Goal: Information Seeking & Learning: Learn about a topic

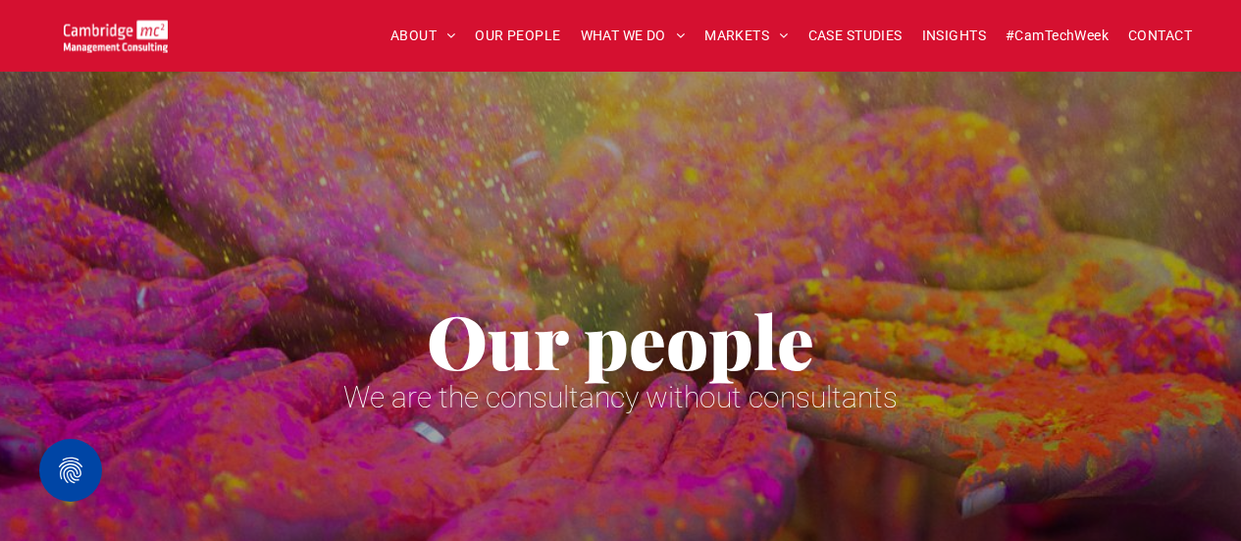
scroll to position [2008, 0]
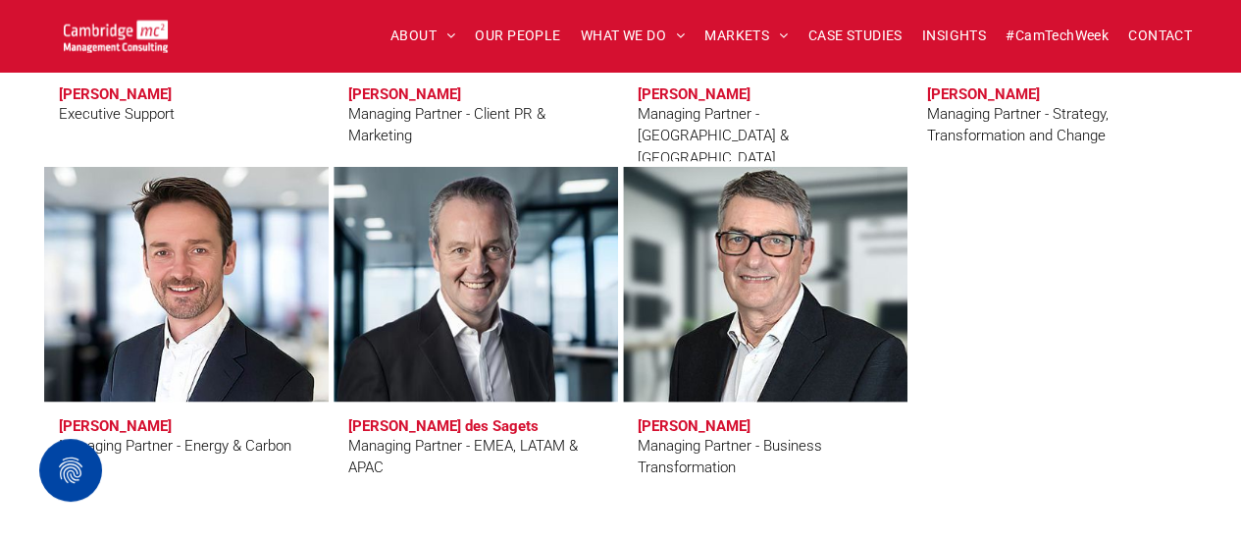
click at [867, 460] on div "Managing Partner - Business Transformation" at bounding box center [765, 457] width 255 height 44
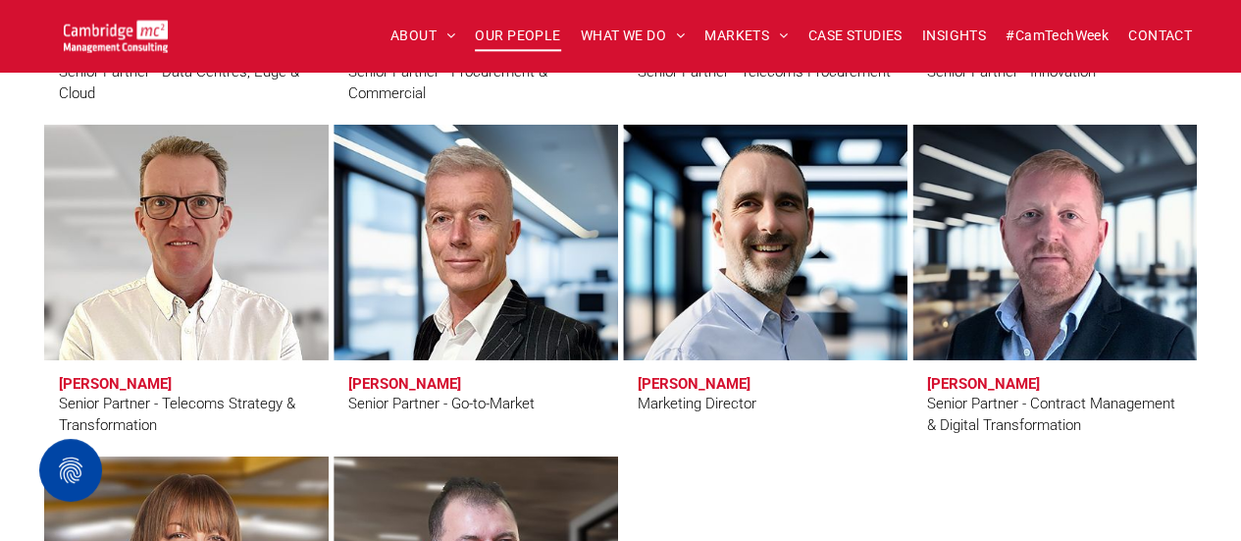
scroll to position [1006, 0]
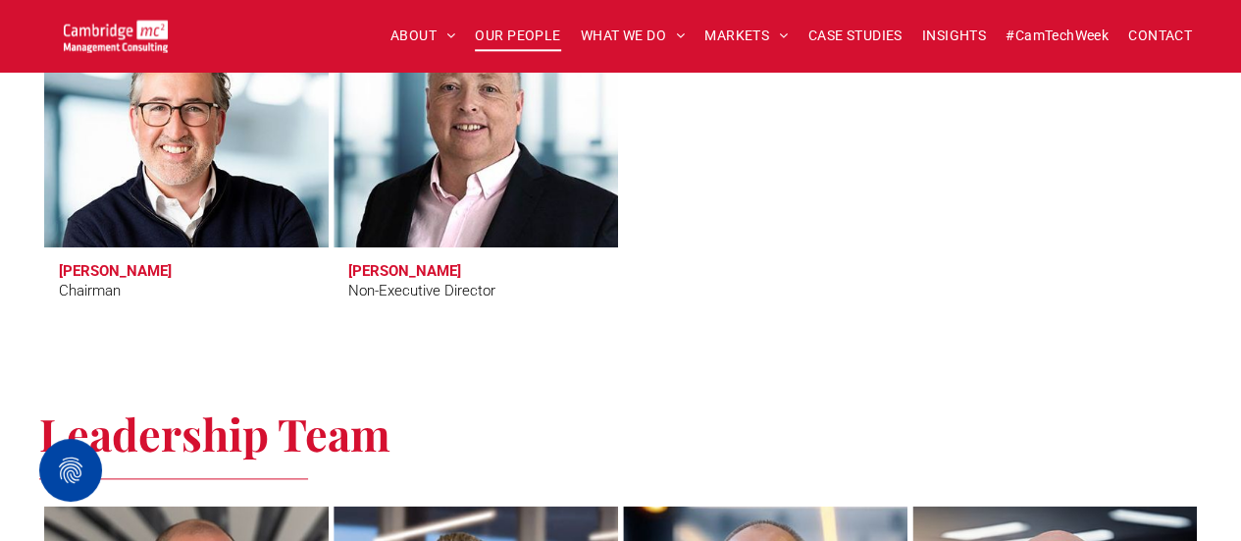
click at [783, 364] on div "Directors Tim Passingham Chairman Richard Brown Non-Executive Director" at bounding box center [620, 123] width 1241 height 494
click at [789, 364] on div "Directors Tim Passingham Chairman Richard Brown Non-Executive Director" at bounding box center [620, 123] width 1241 height 494
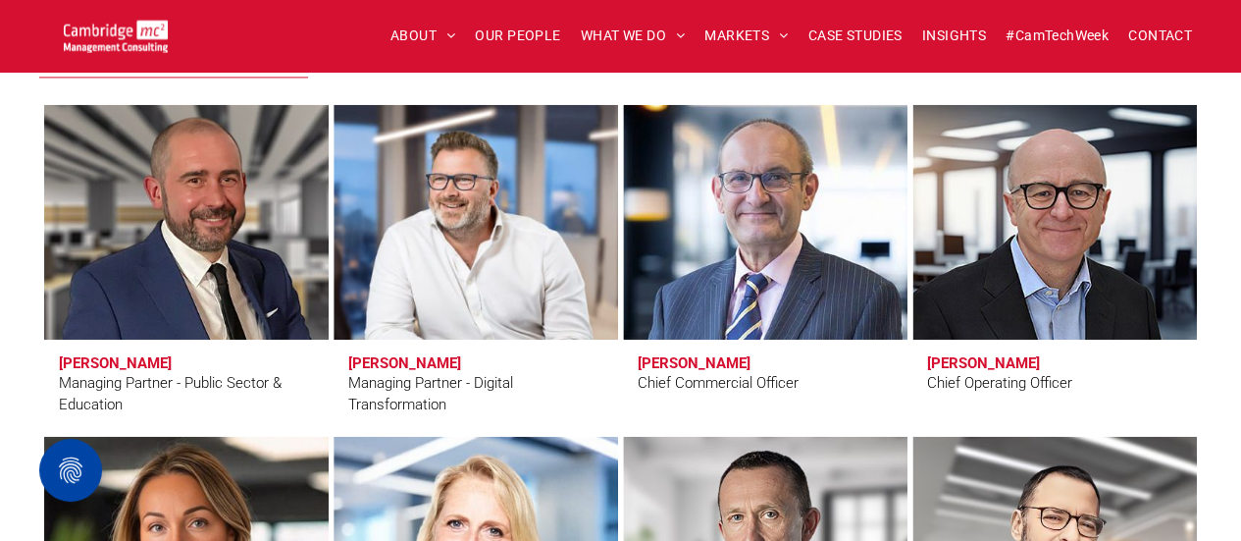
scroll to position [1419, 0]
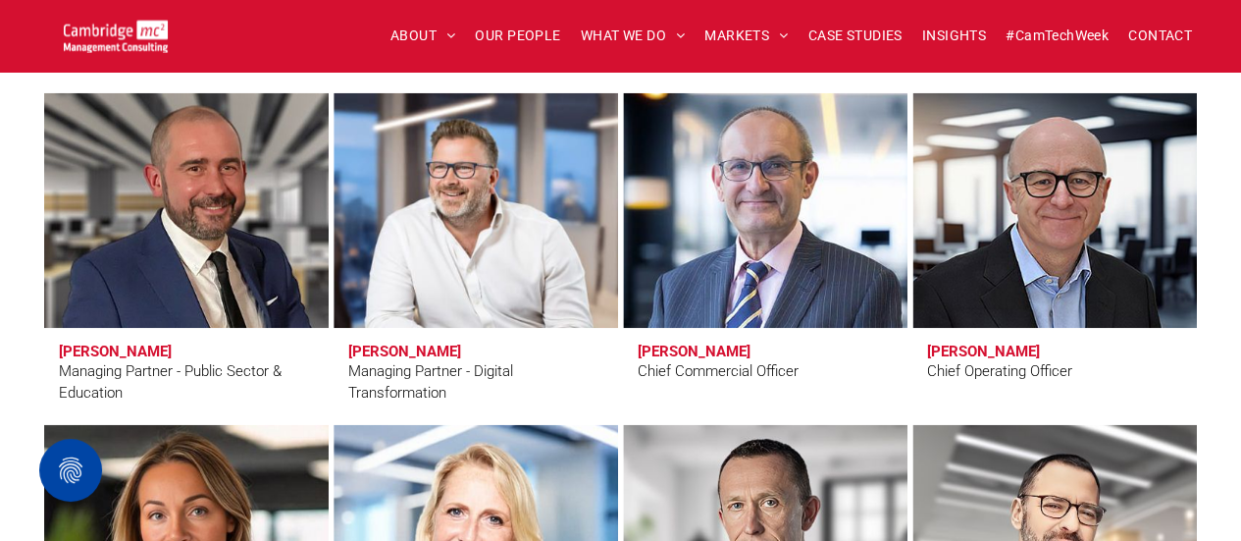
click at [1223, 342] on div "Leadership Team Craig Cheney Managing Partner - Public Sector & Education Simon…" at bounding box center [620, 547] width 1241 height 1180
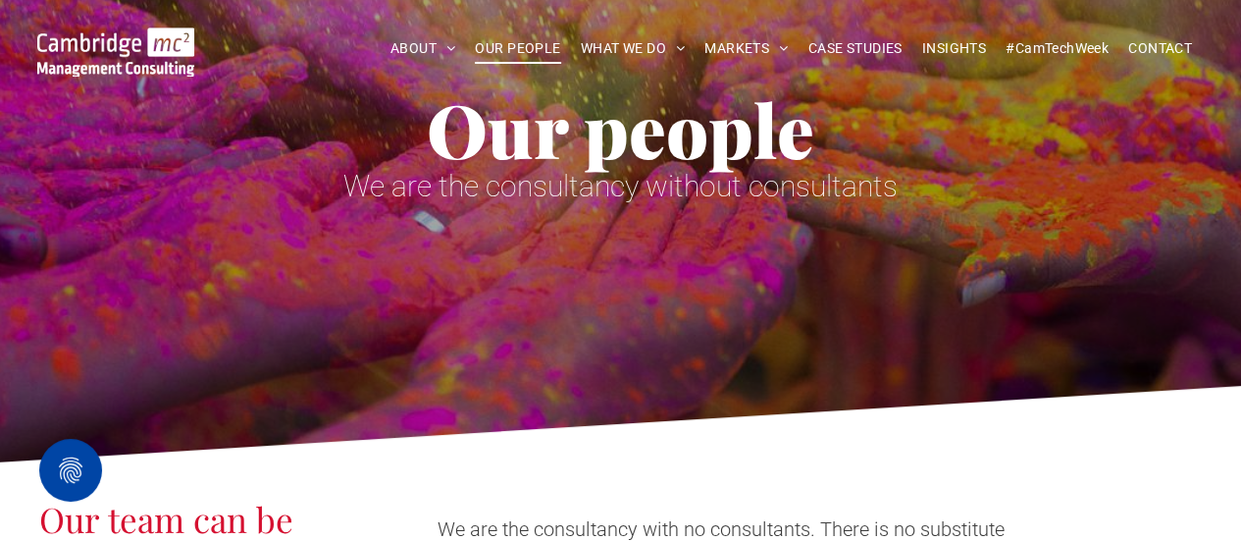
scroll to position [0, 0]
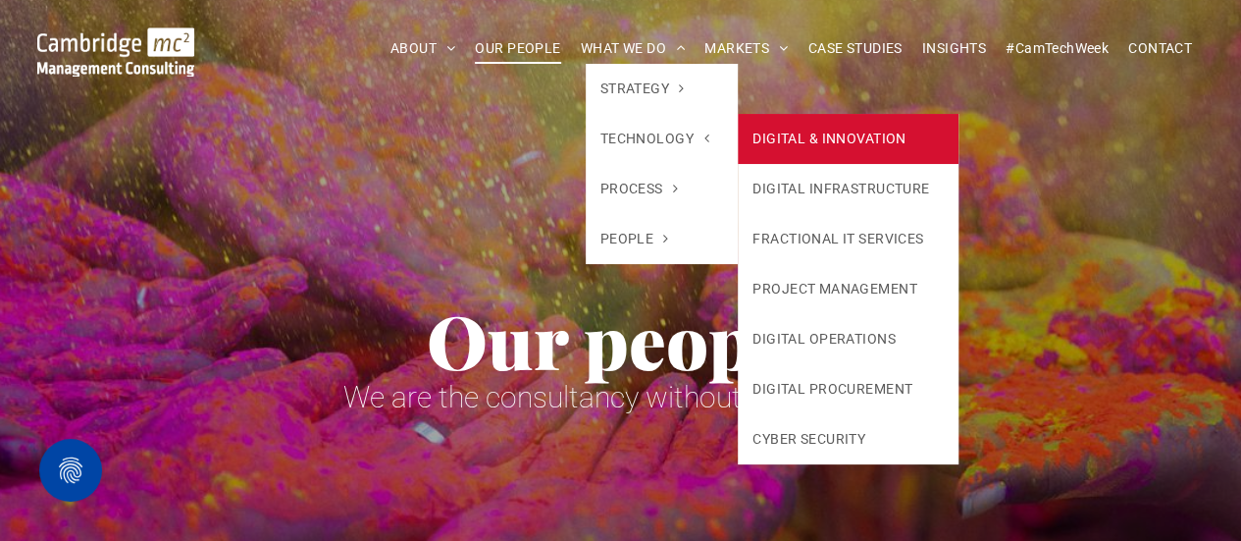
click at [825, 142] on link "DIGITAL & INNOVATION" at bounding box center [848, 139] width 221 height 50
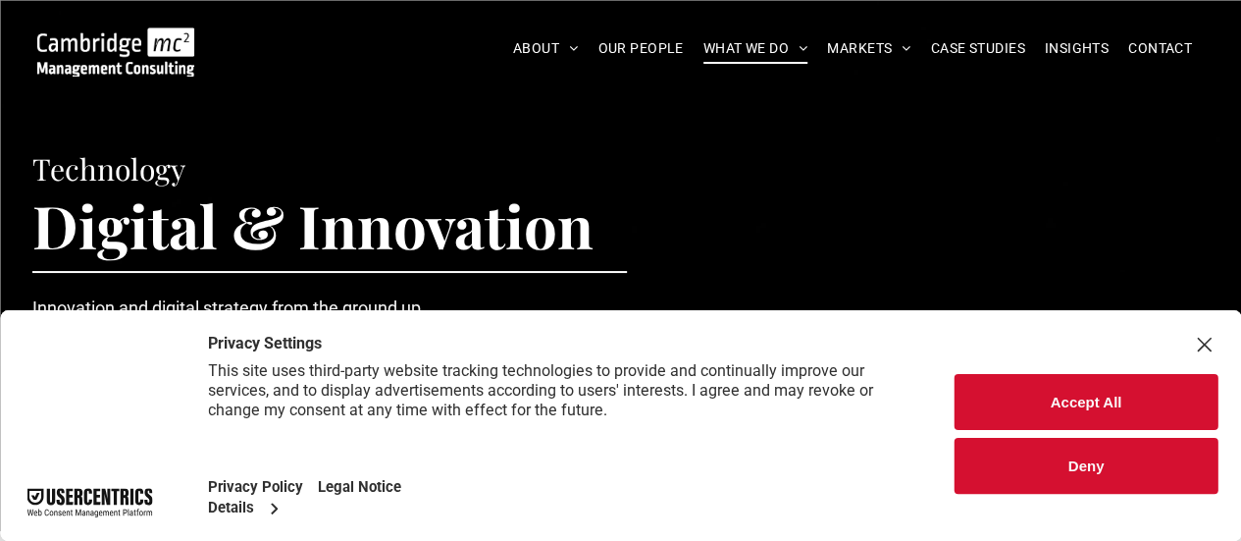
click at [1209, 342] on div "Close Layer" at bounding box center [1203, 344] width 27 height 27
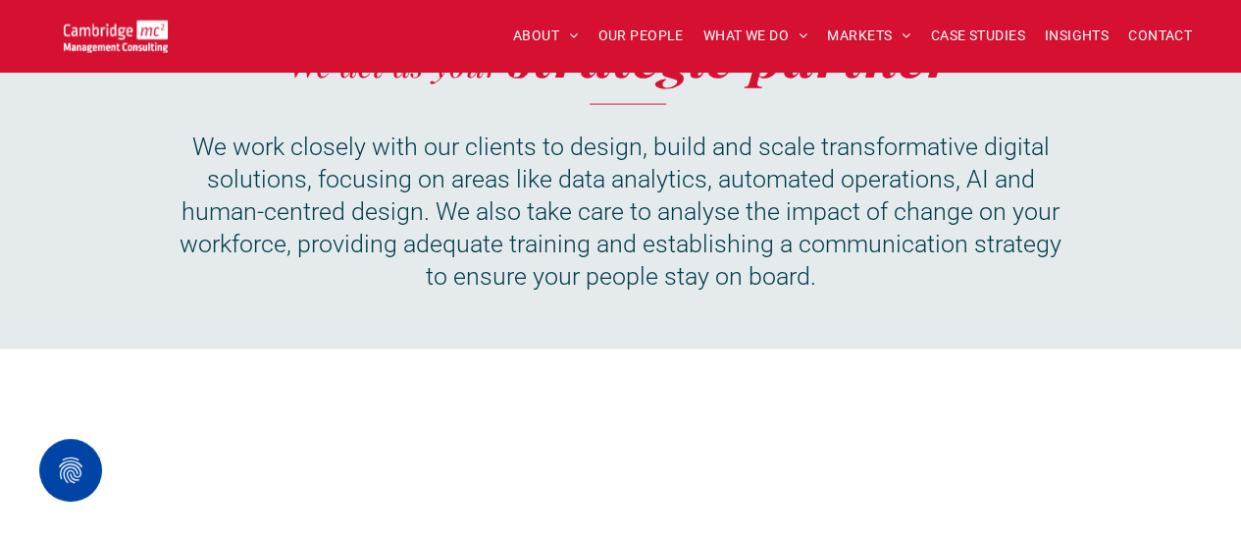
scroll to position [1776, 0]
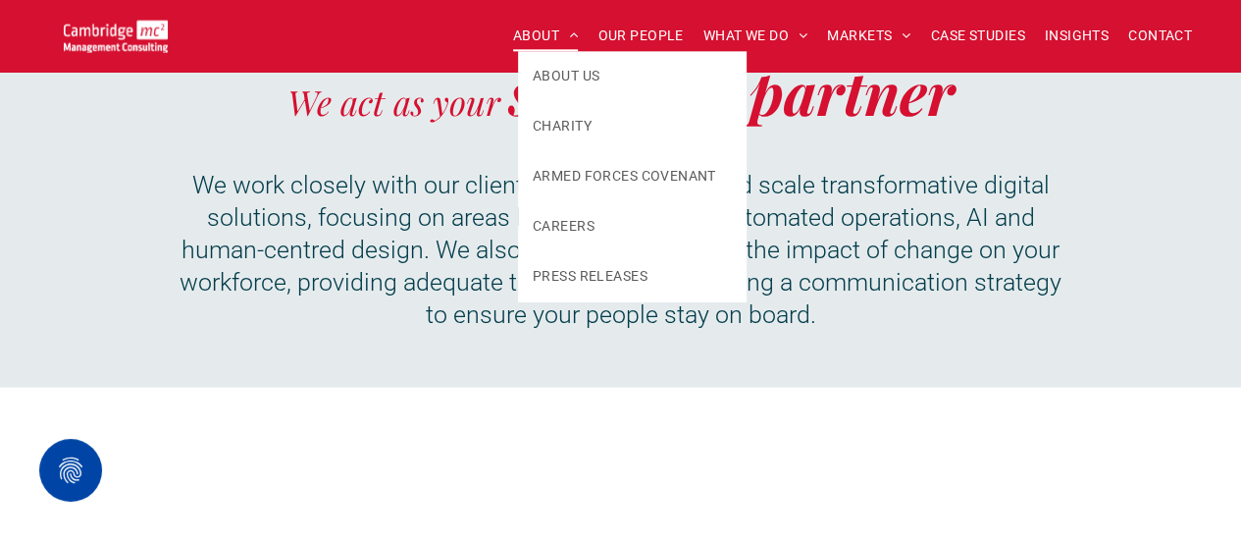
click at [547, 26] on span "ABOUT" at bounding box center [546, 36] width 66 height 30
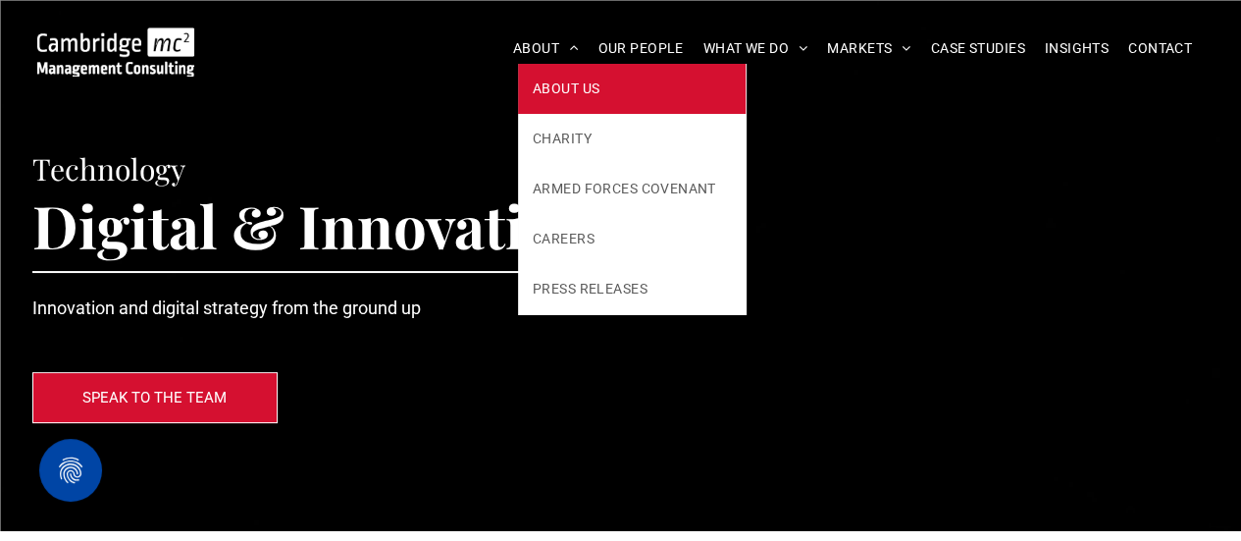
click at [559, 83] on span "ABOUT US" at bounding box center [566, 89] width 67 height 21
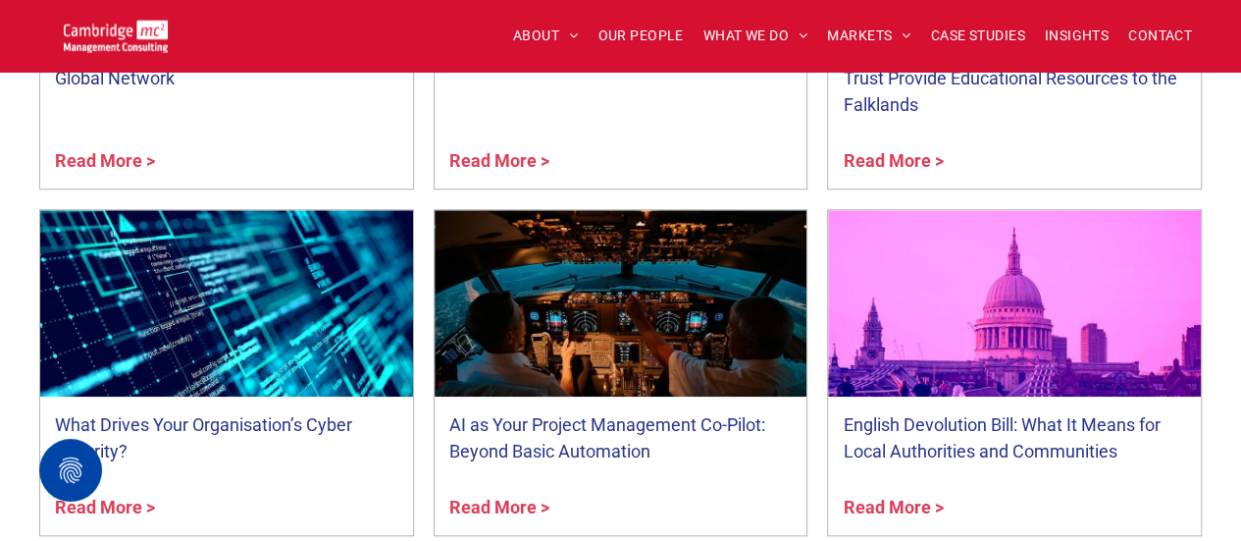
scroll to position [4468, 0]
